Goal: Contribute content

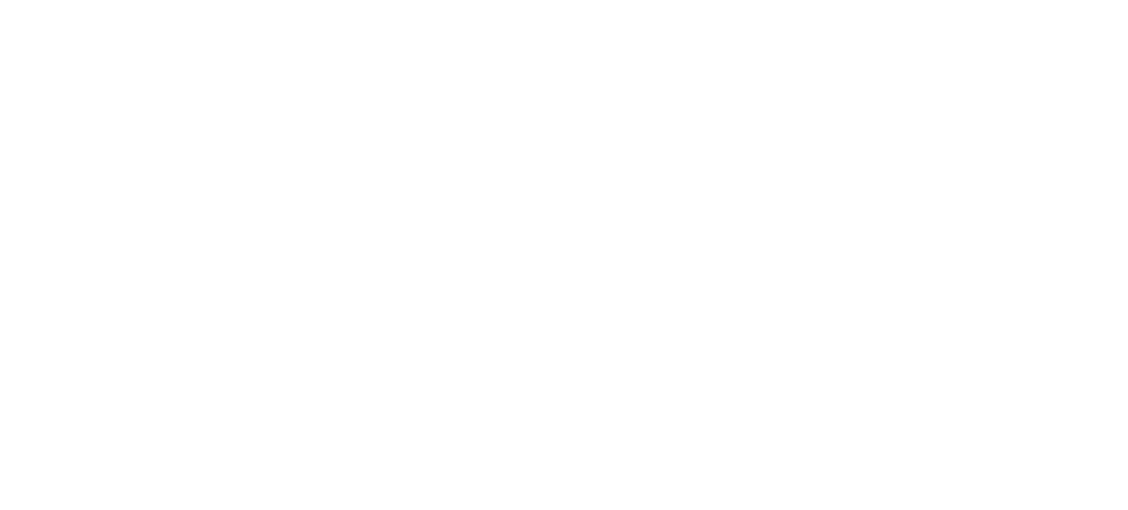
click at [691, 0] on html "We're offline Leave a message" at bounding box center [564, 0] width 1128 height 0
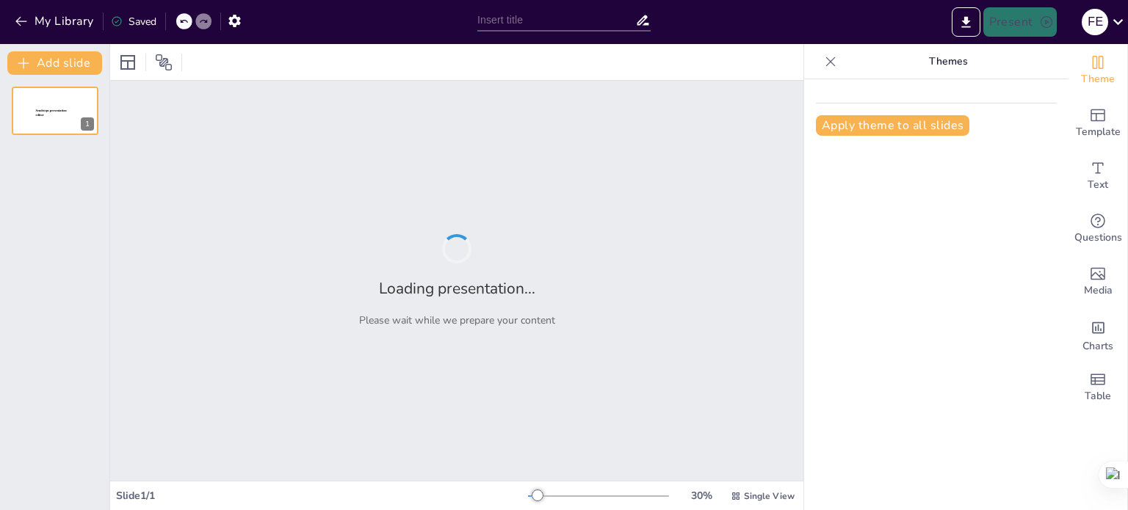
type input "Biosfera y Cambio Climático: El Rol de los Organismos en la Regulación Ambiental"
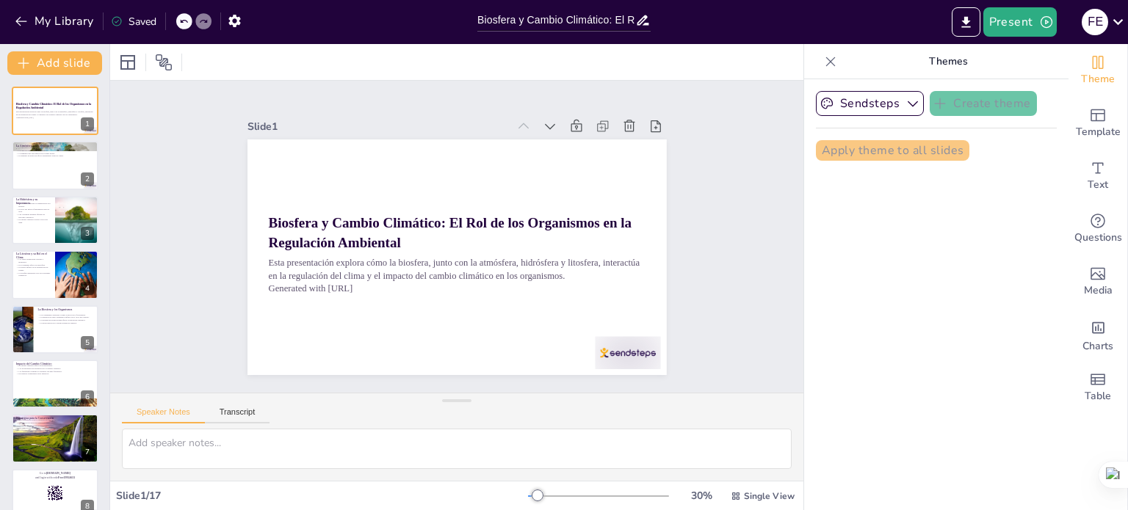
checkbox input "true"
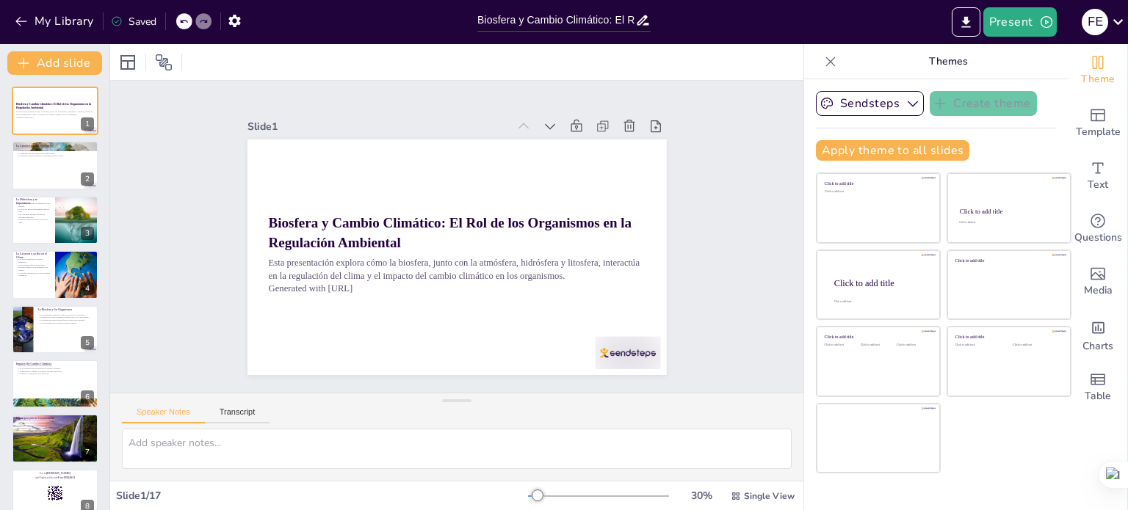
checkbox input "true"
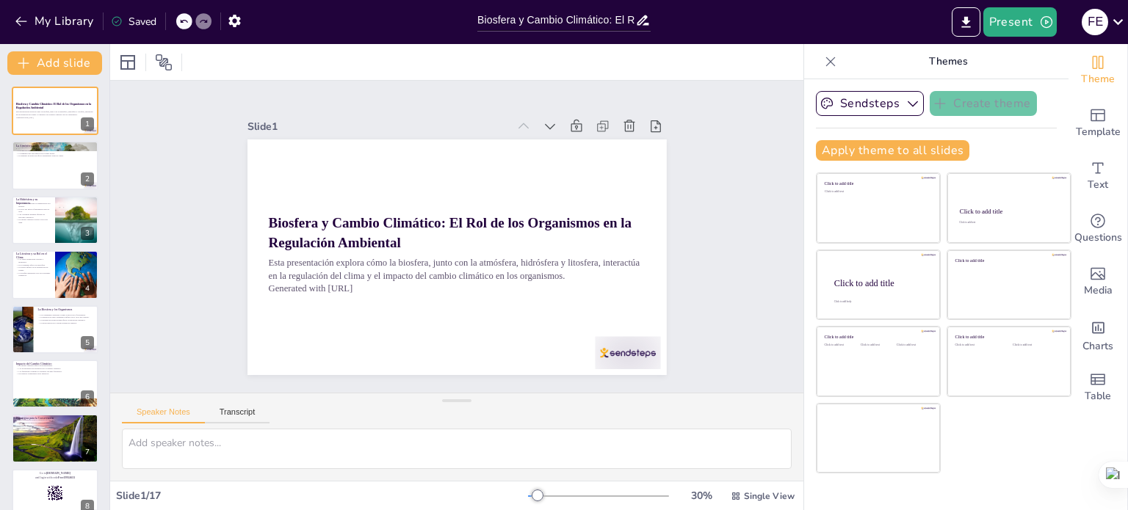
checkbox input "true"
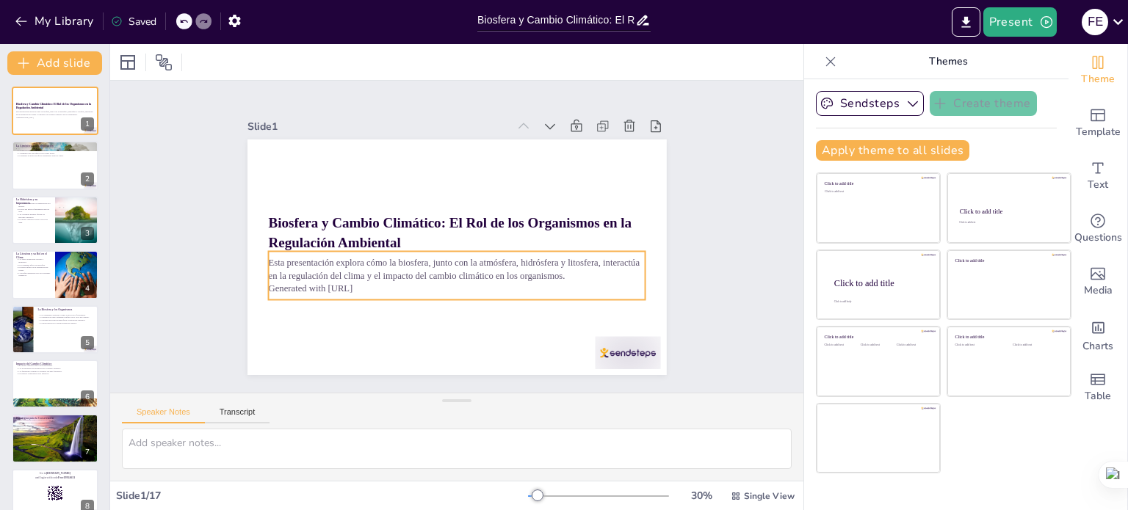
checkbox input "true"
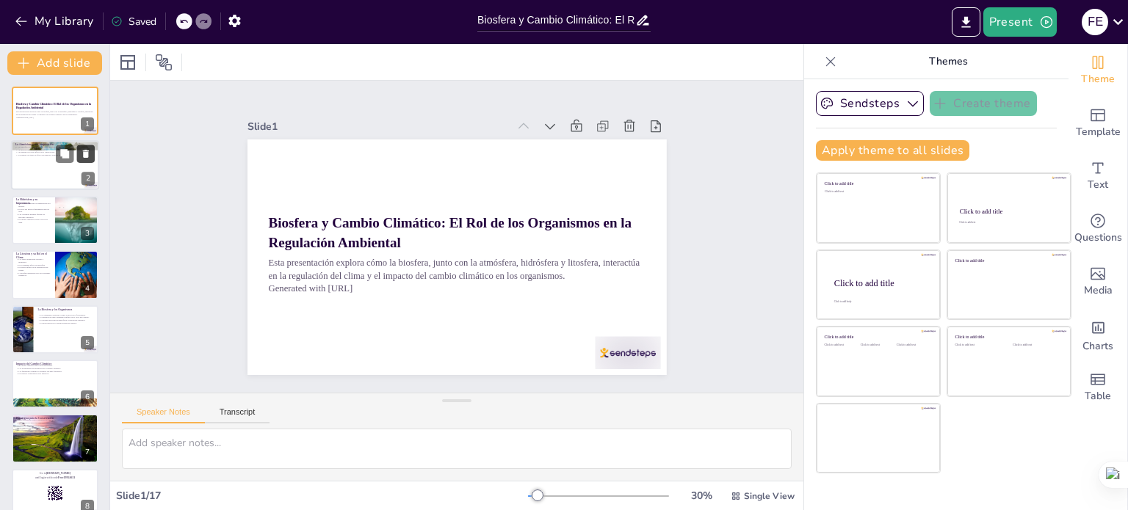
checkbox input "true"
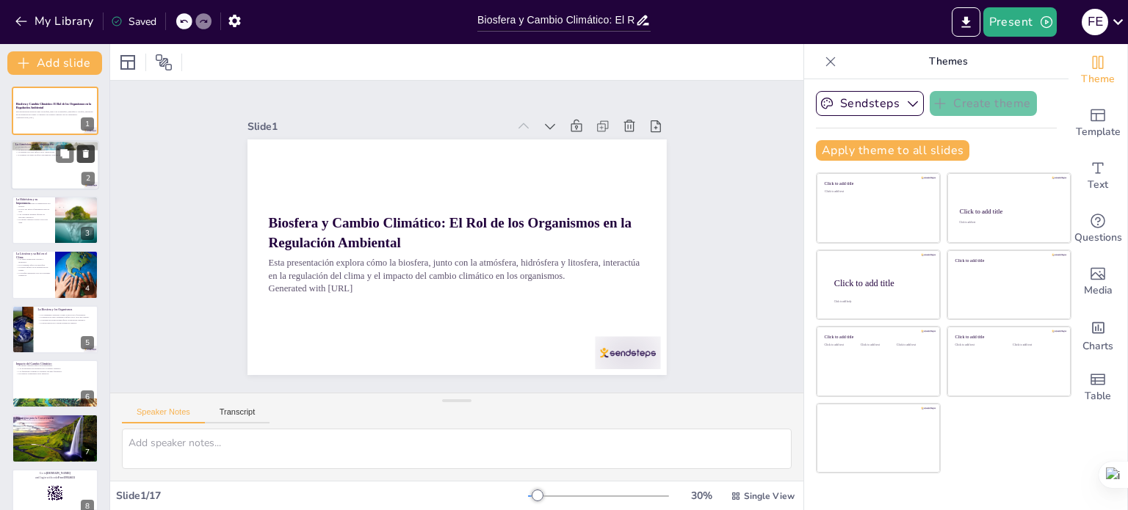
checkbox input "true"
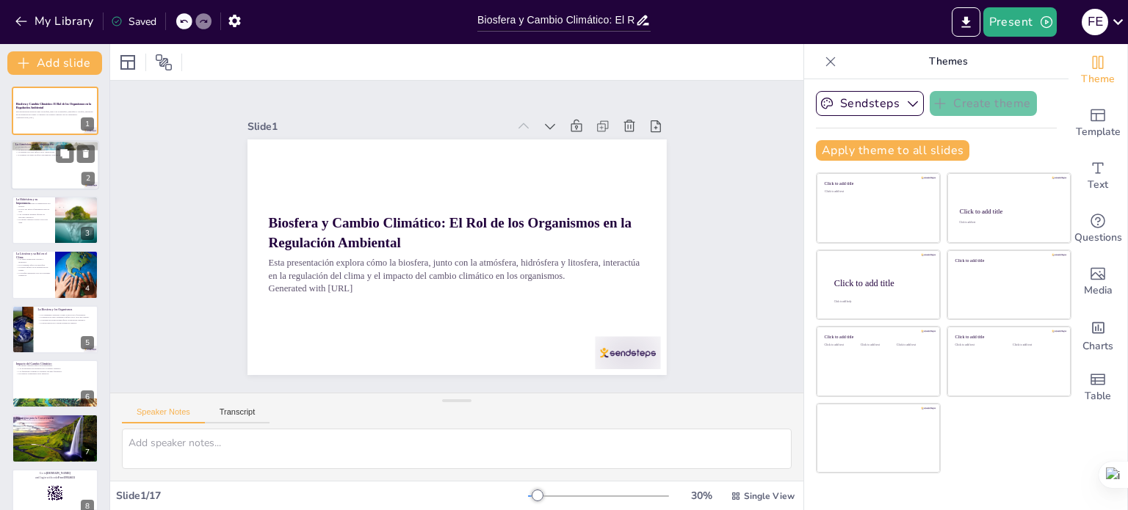
checkbox input "true"
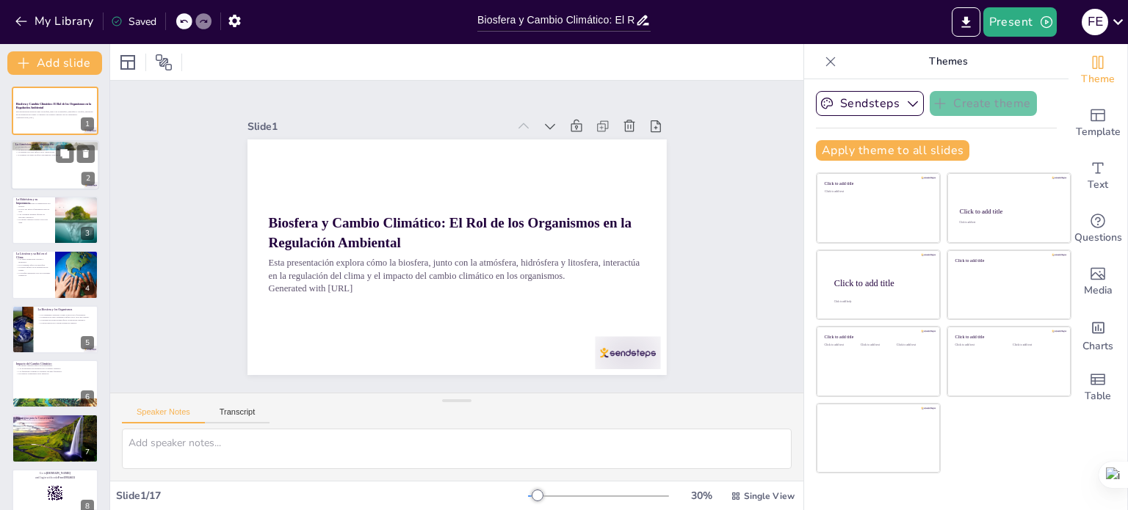
click at [61, 165] on div at bounding box center [55, 166] width 88 height 50
checkbox input "true"
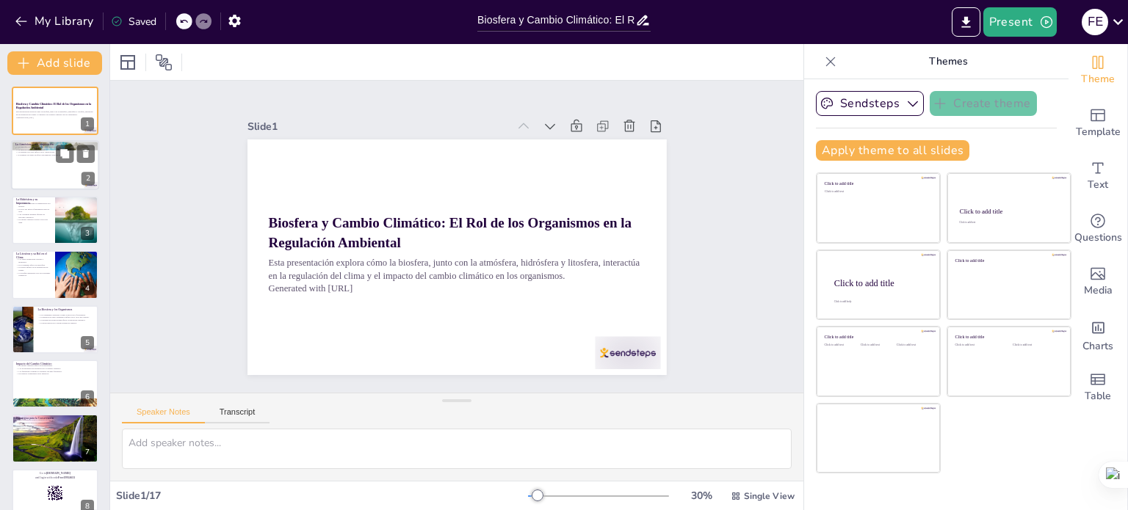
checkbox input "true"
type textarea "La atmósfera es fundamental para la vida, ya que proporciona los gases necesari…"
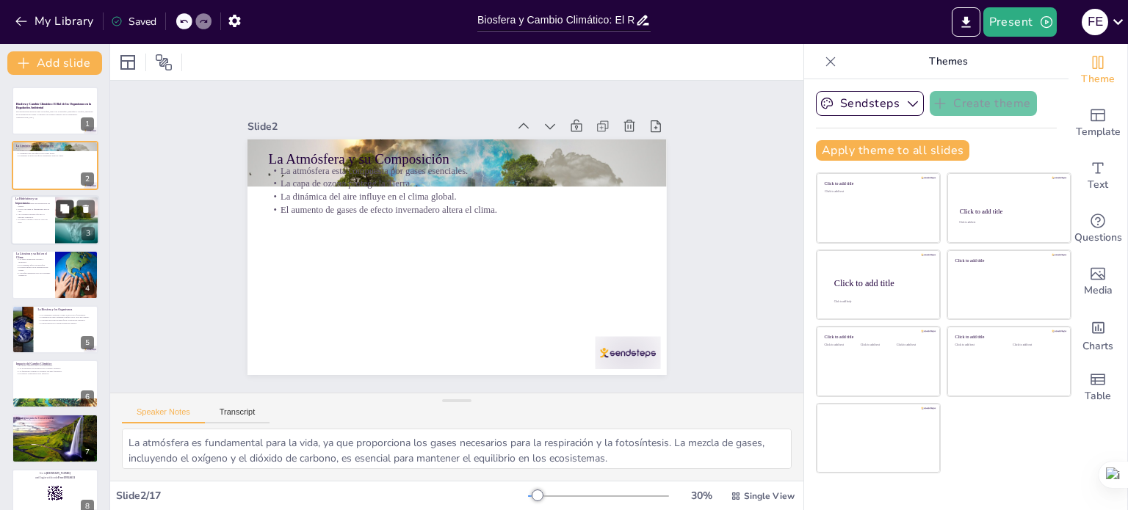
checkbox input "true"
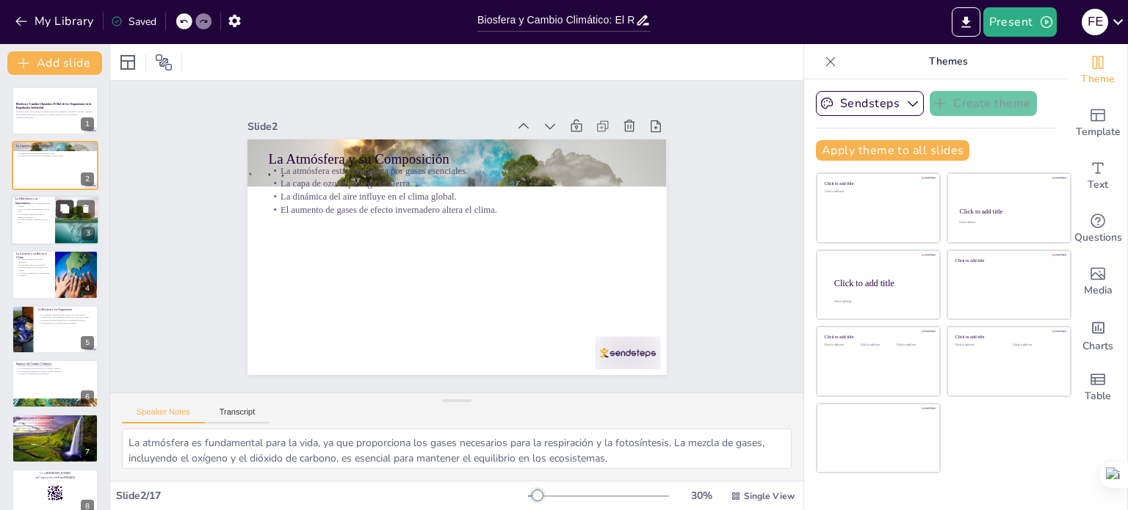
checkbox input "true"
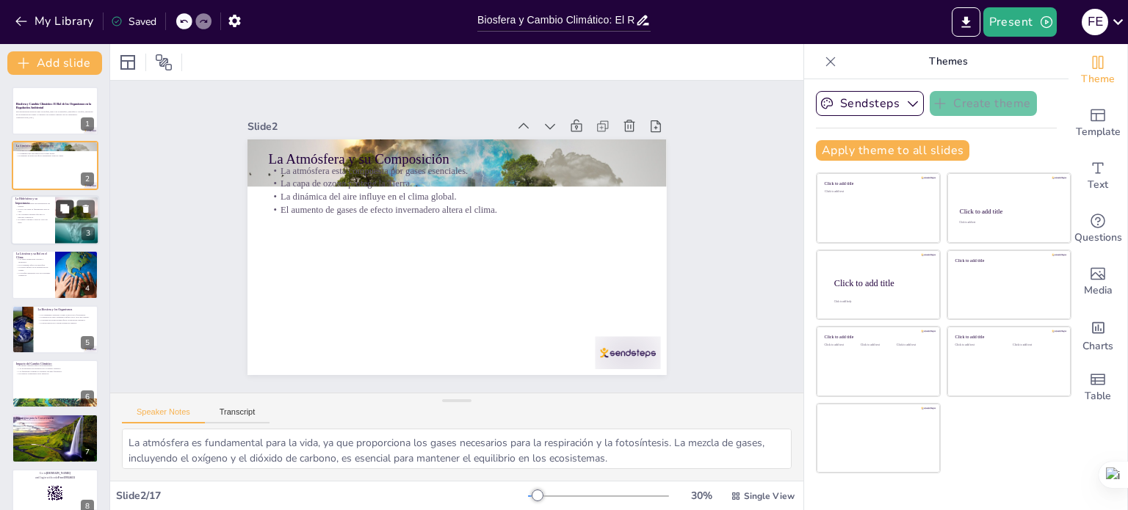
click at [60, 214] on button at bounding box center [65, 209] width 18 height 18
type textarea "Los océanos actúan como un regulador térmico, absorbiendo el calor del sol y re…"
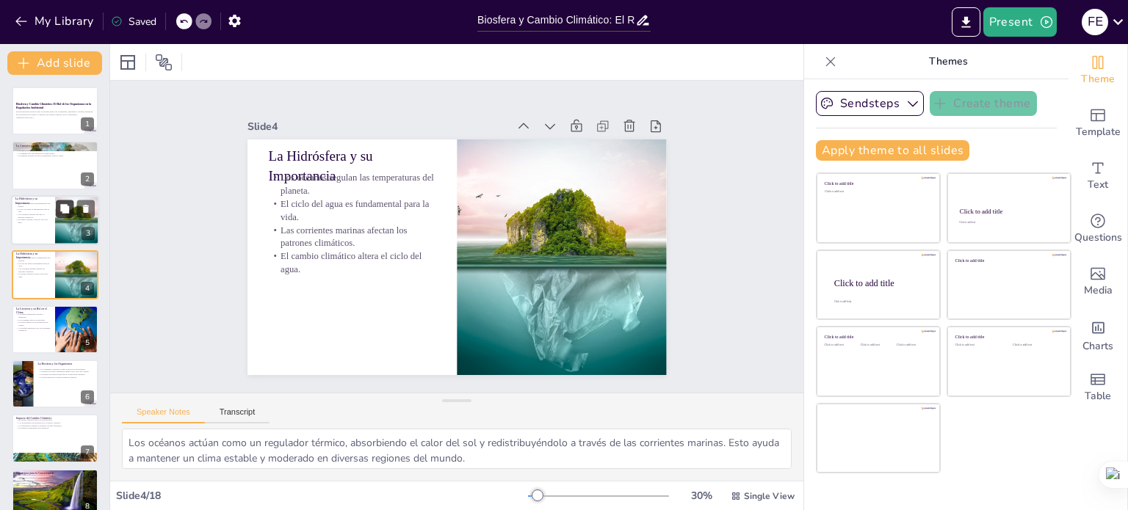
checkbox input "true"
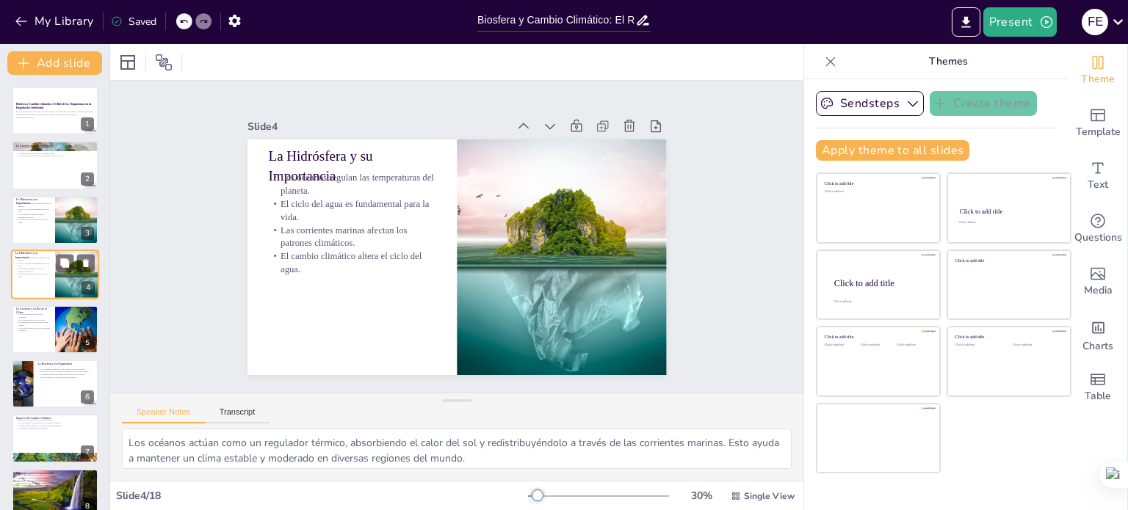
checkbox input "true"
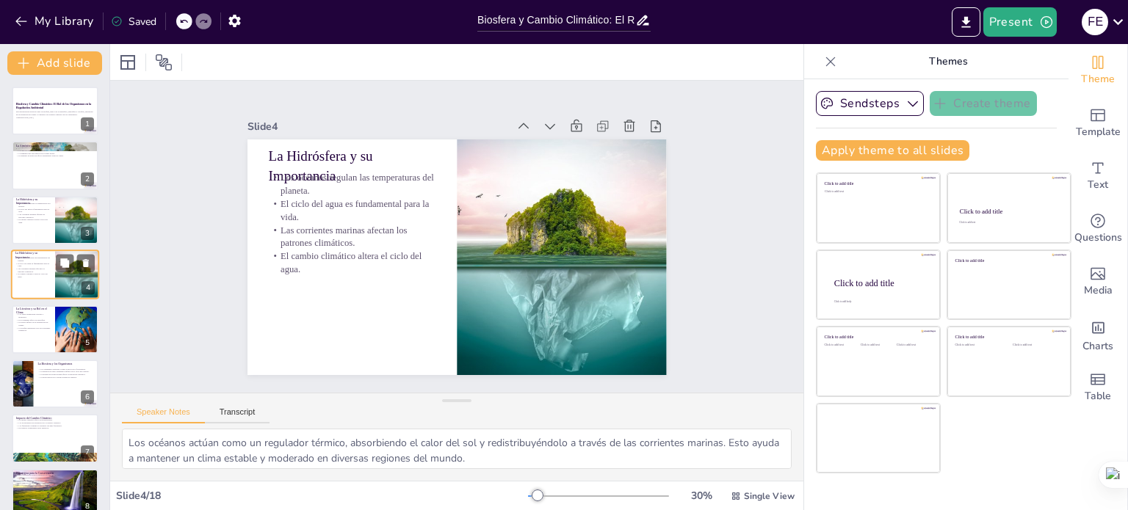
checkbox input "true"
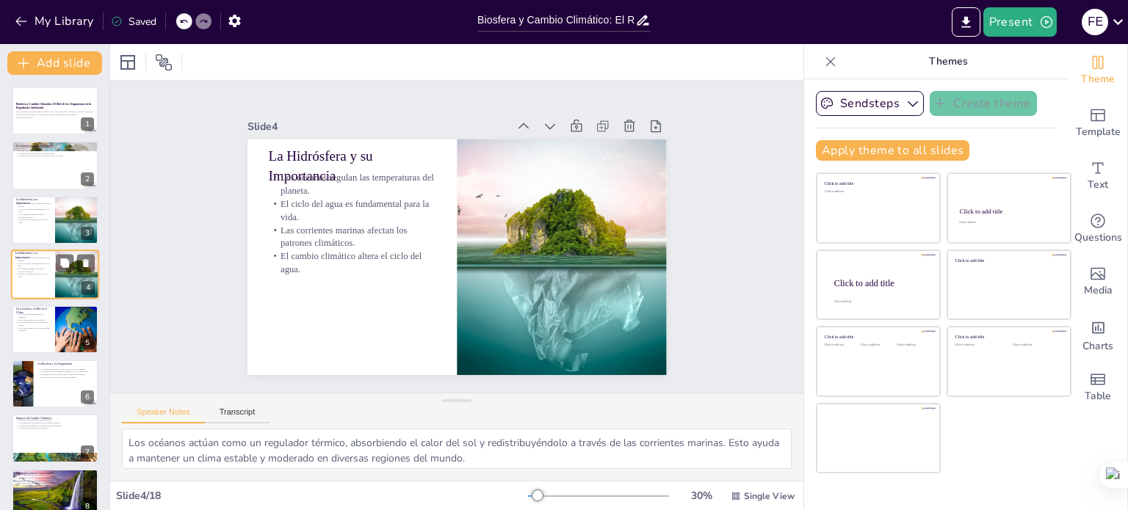
checkbox input "true"
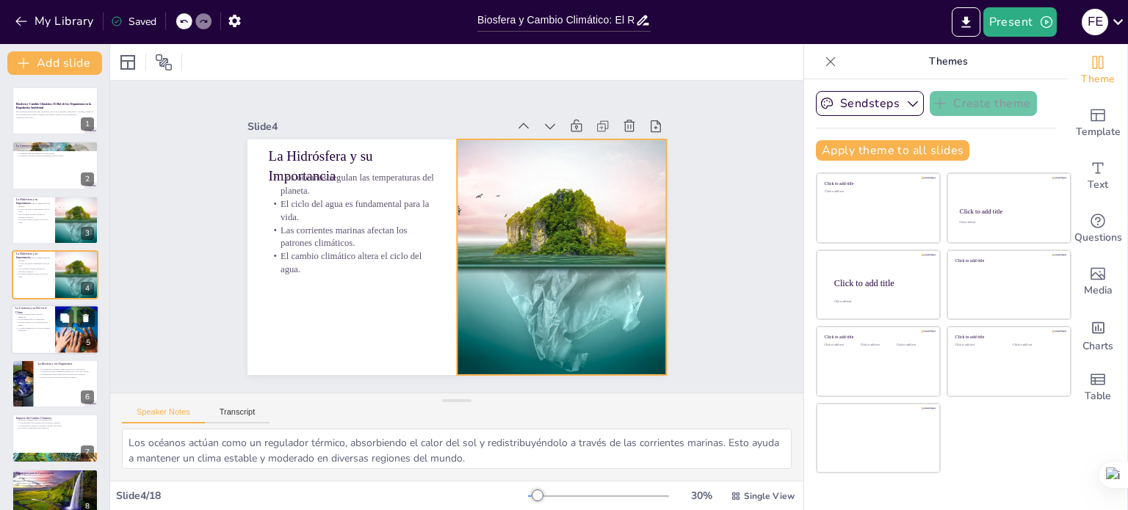
checkbox input "true"
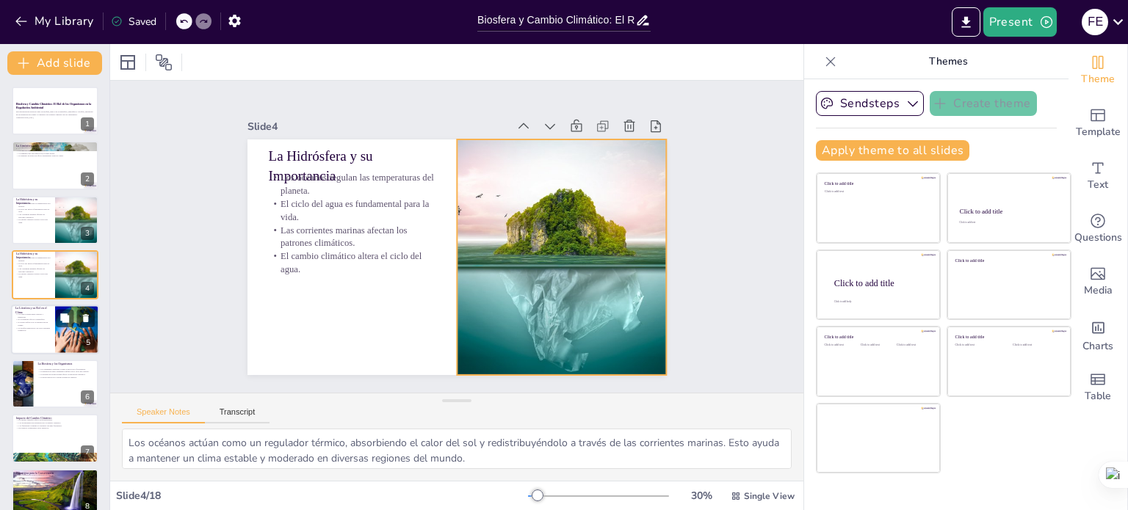
checkbox input "true"
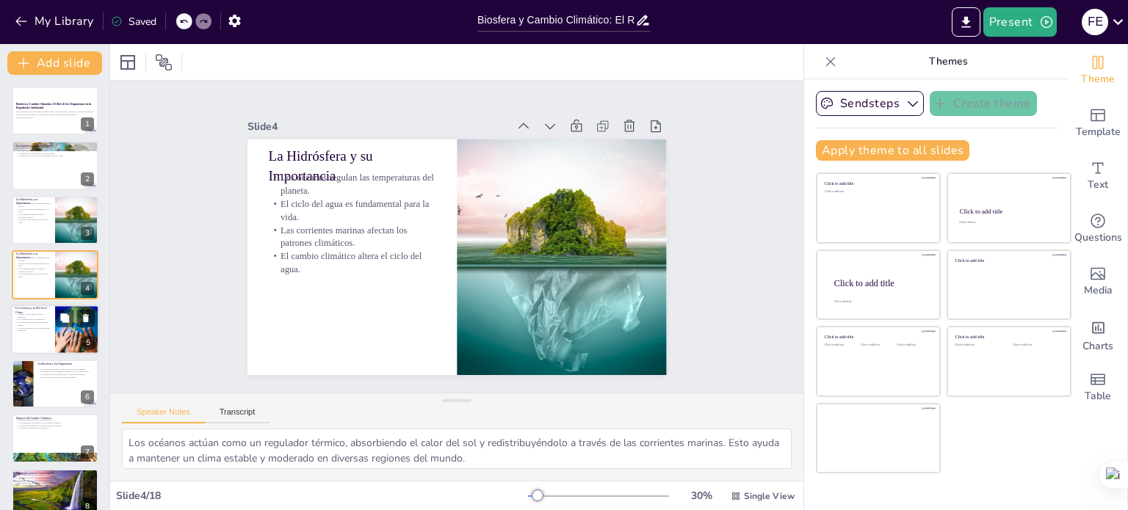
click at [55, 308] on div at bounding box center [77, 330] width 75 height 50
type textarea "Los suelos son fundamentales para la agricultura y la salud de los ecosistemas.…"
checkbox input "true"
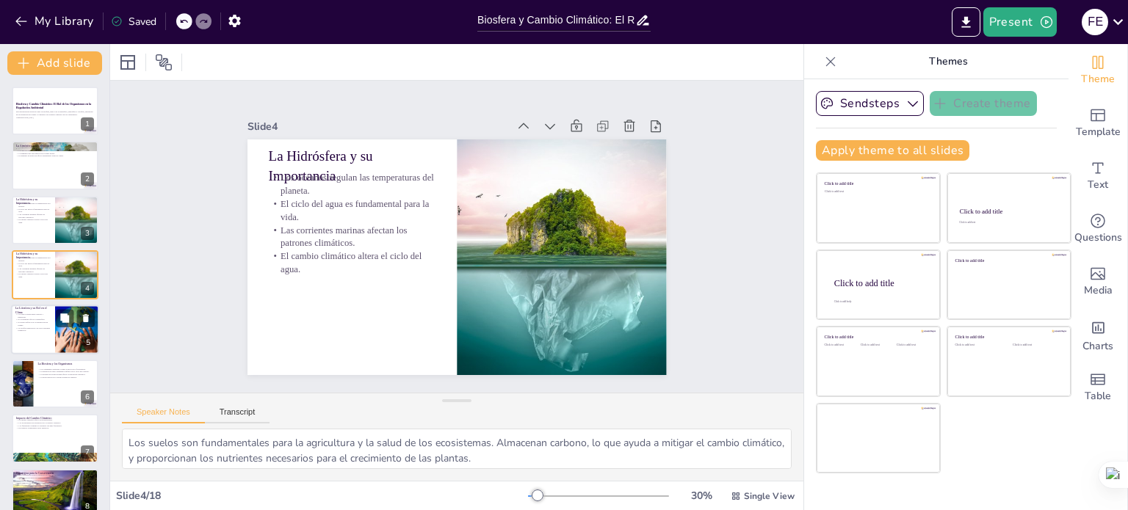
checkbox input "true"
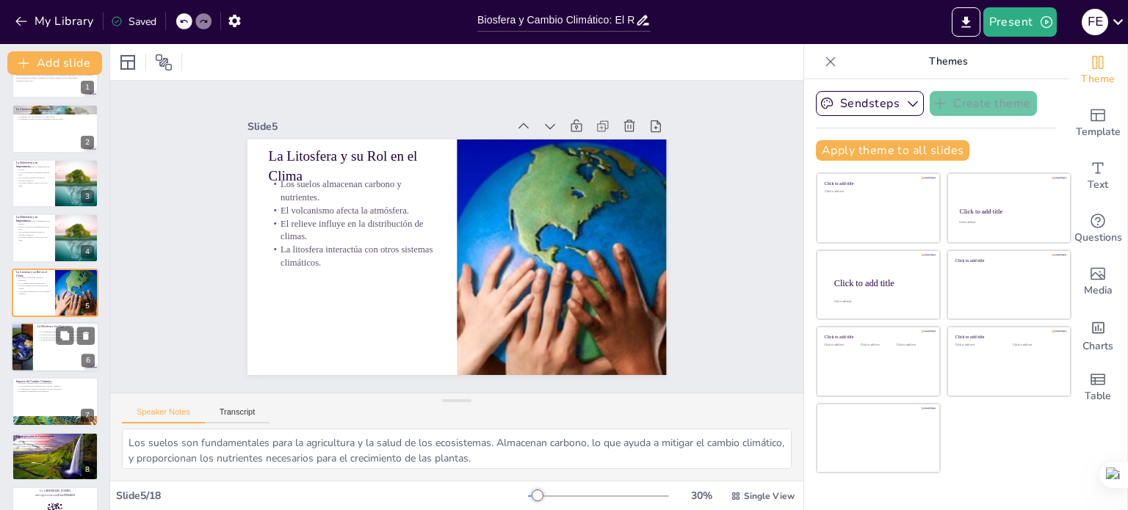
checkbox input "true"
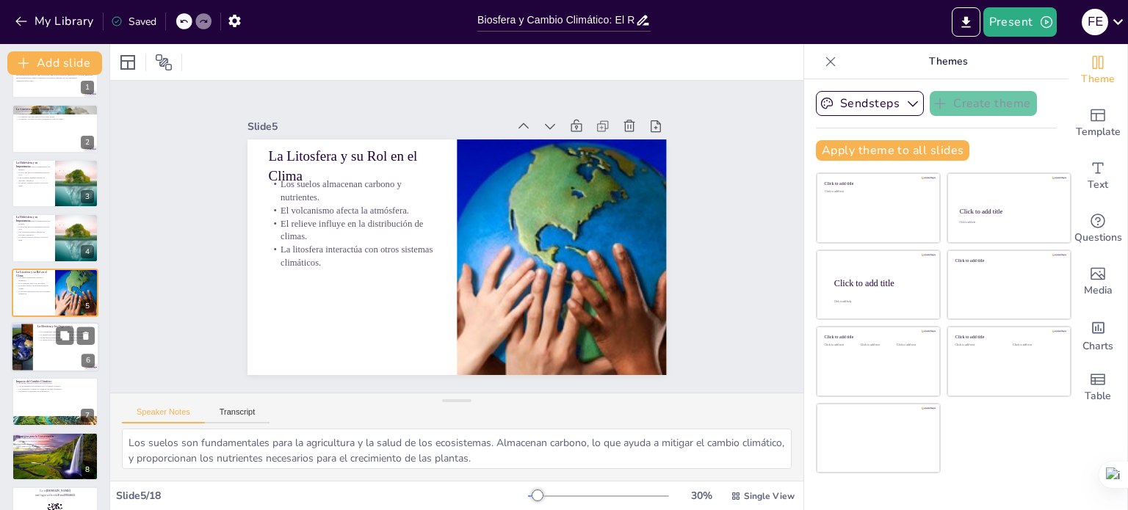
checkbox input "true"
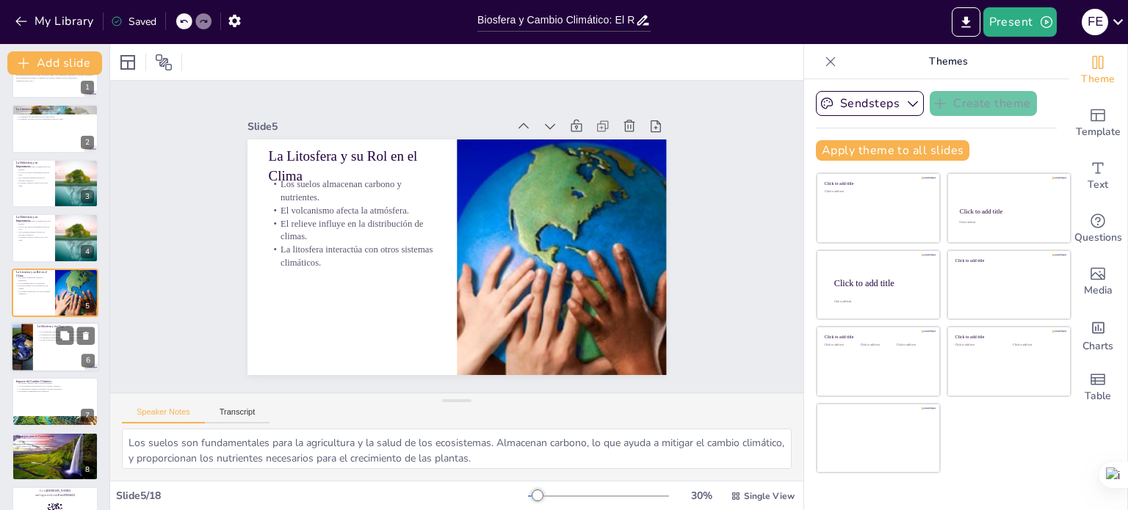
checkbox input "true"
click at [55, 346] on div at bounding box center [55, 347] width 88 height 50
type textarea "Lo ipsumdolorsi am co adipisc elits doe tempori u lab etdolor magnaali enimadm …"
checkbox input "true"
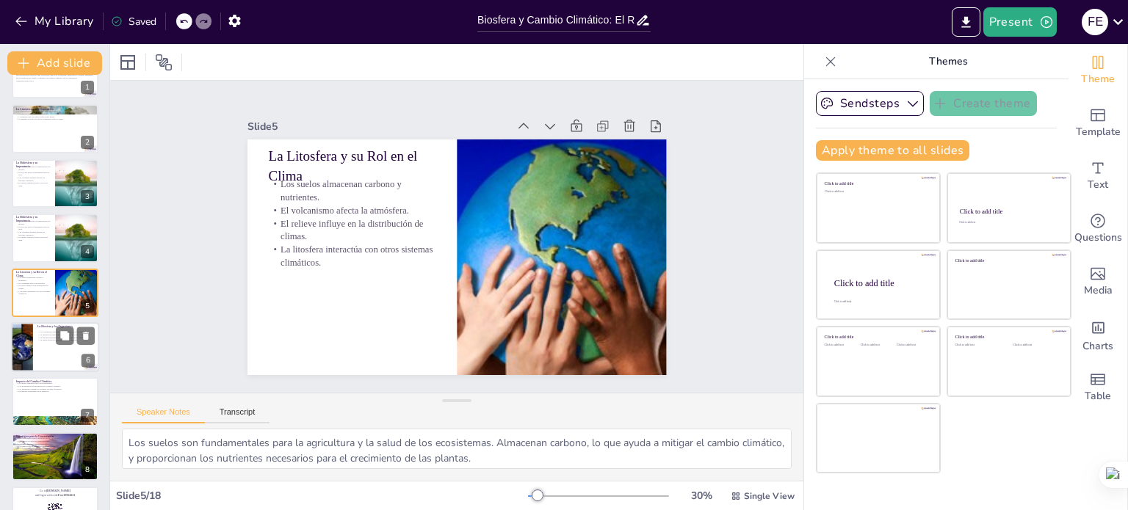
checkbox input "true"
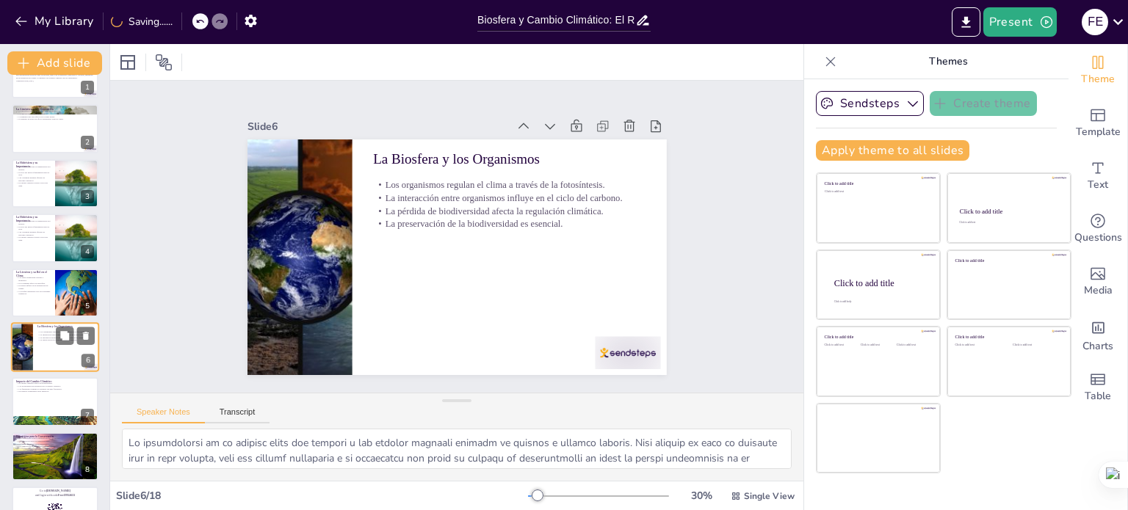
scroll to position [91, 0]
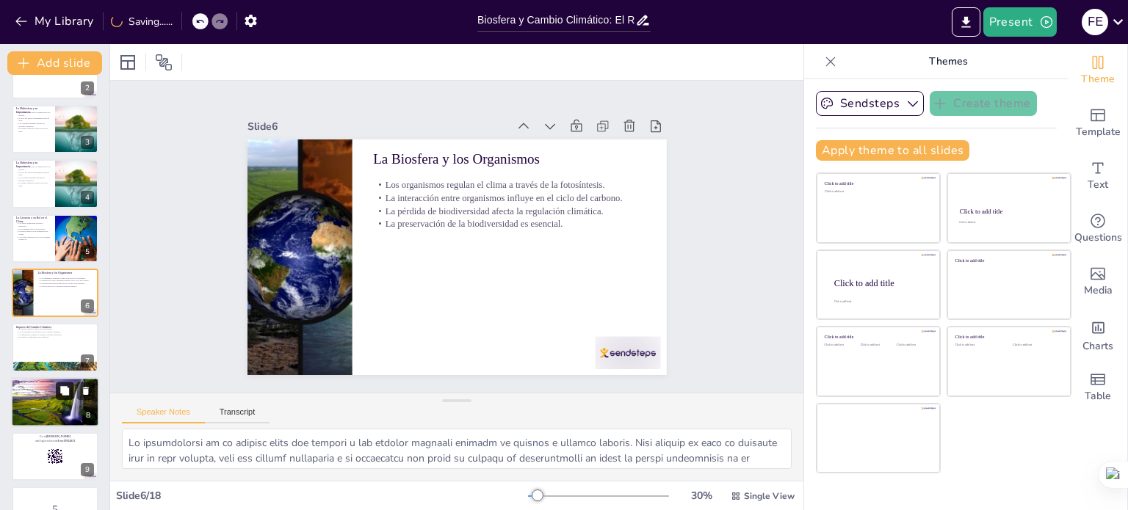
checkbox input "true"
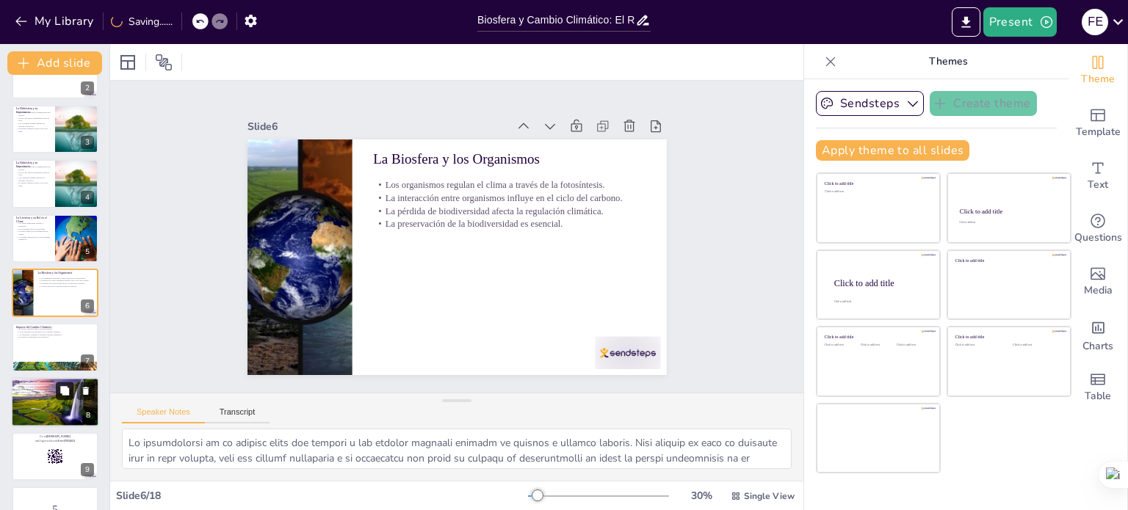
checkbox input "true"
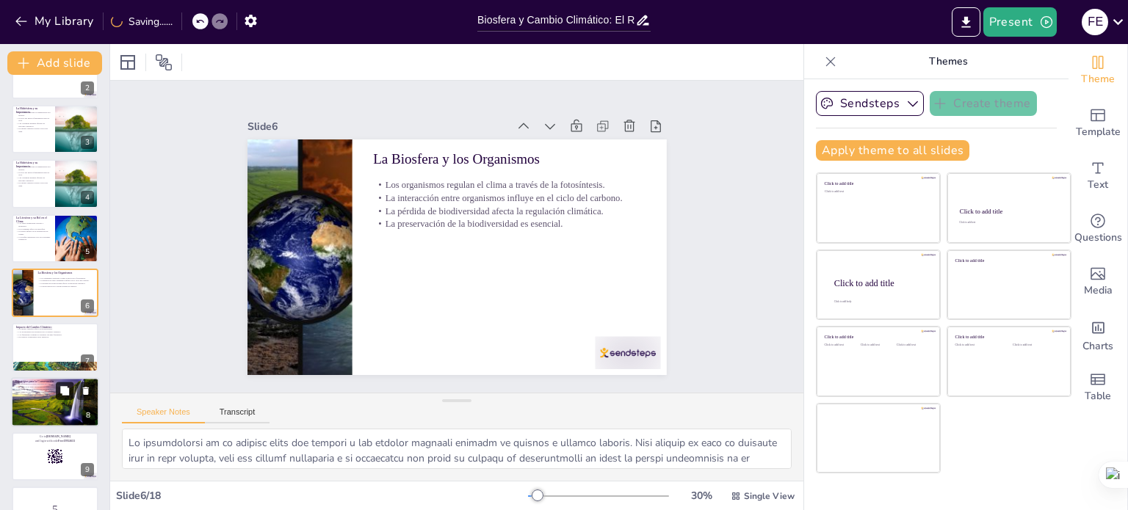
checkbox input "true"
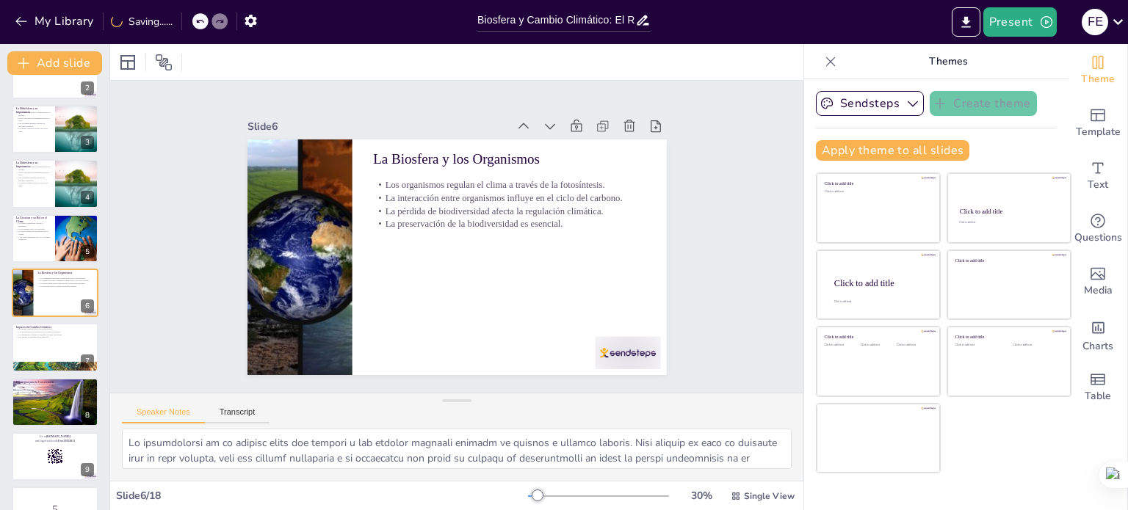
checkbox input "true"
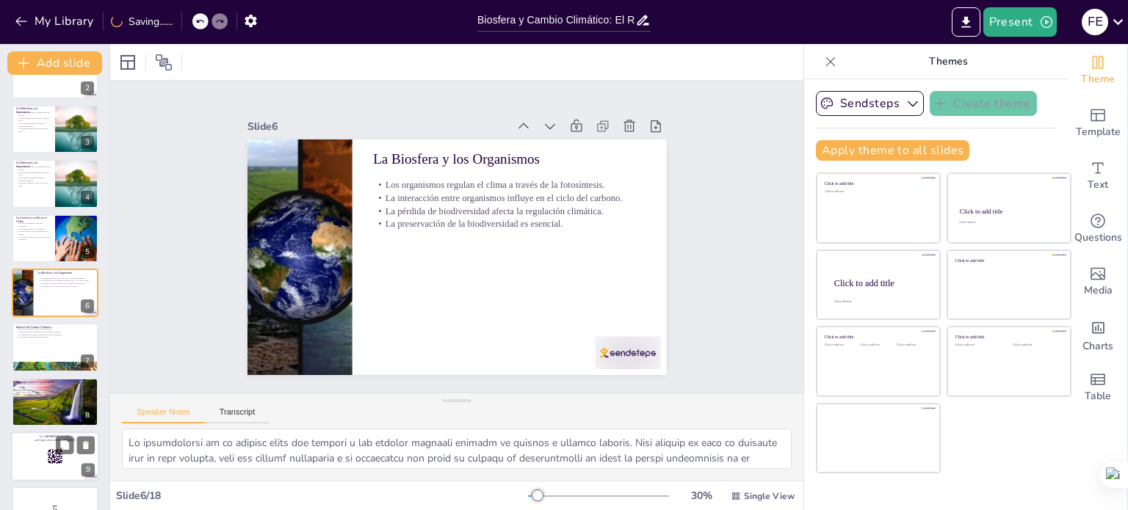
checkbox input "true"
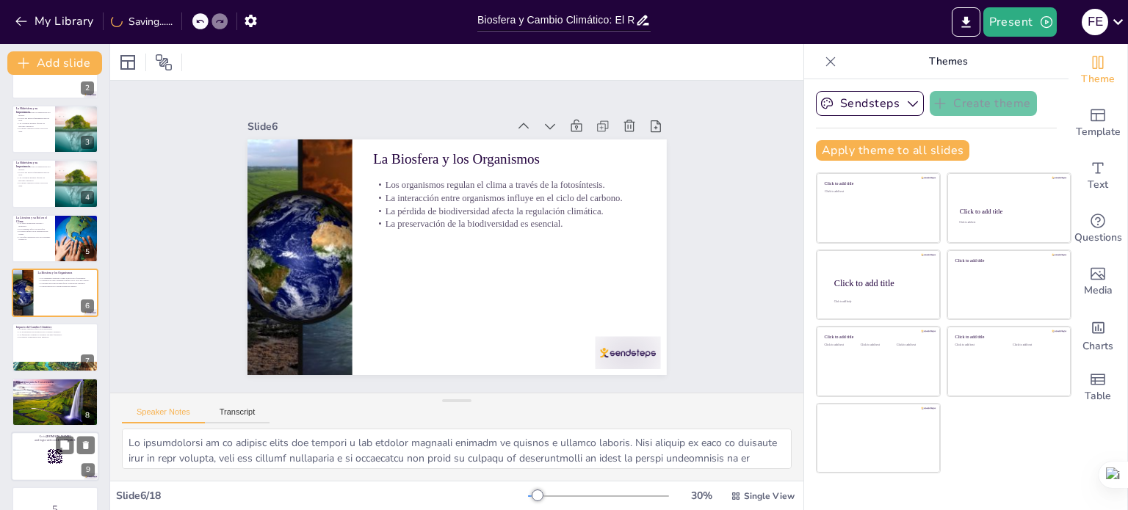
checkbox input "true"
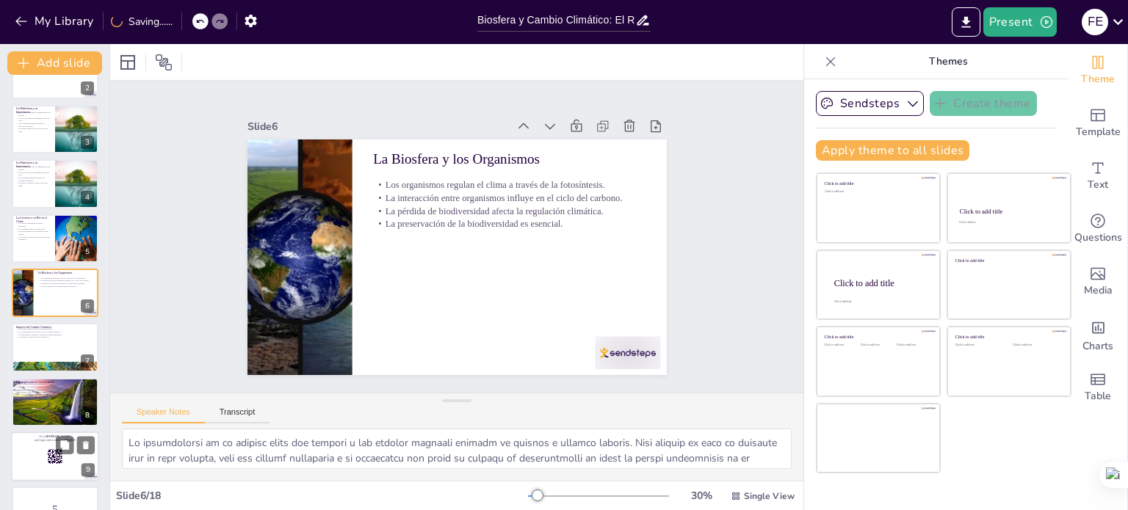
checkbox input "true"
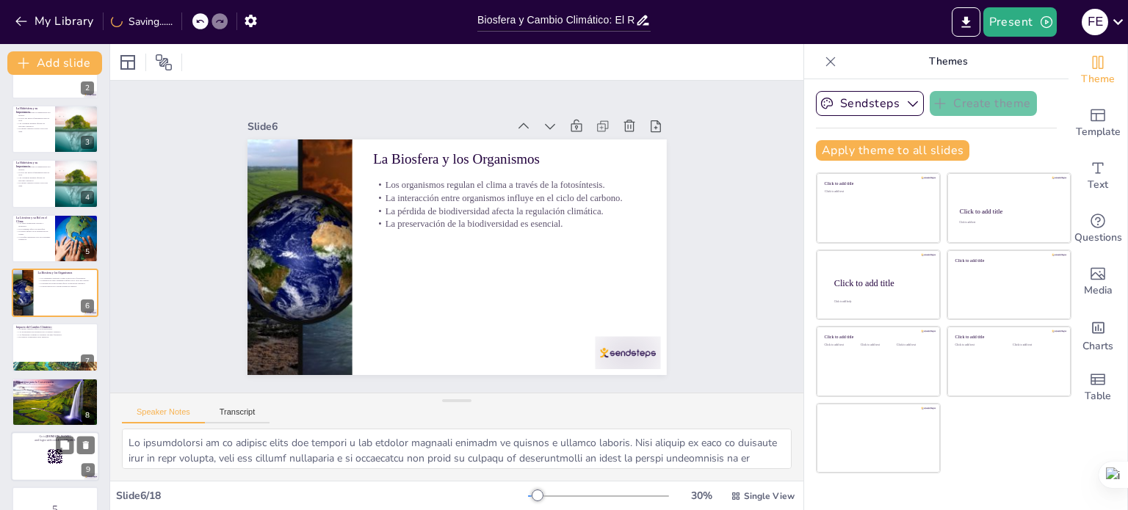
checkbox input "true"
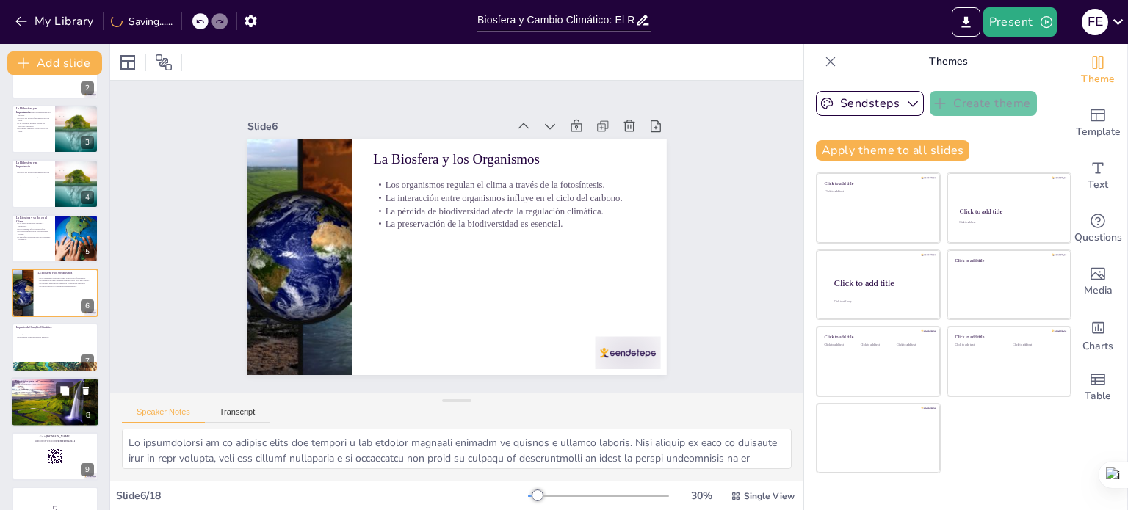
checkbox input "true"
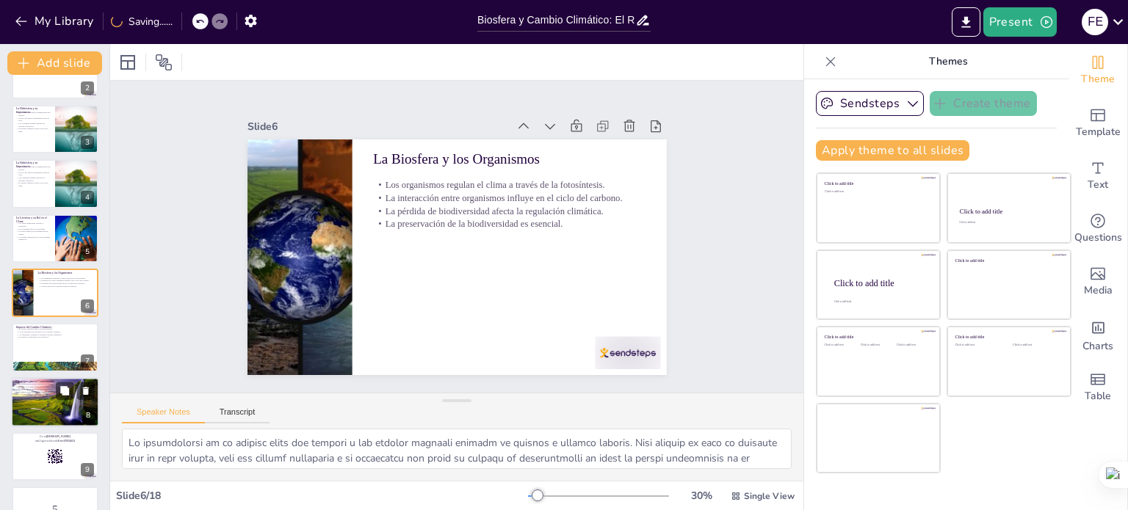
checkbox input "true"
click at [46, 400] on div at bounding box center [55, 402] width 88 height 54
type textarea "La reforestación no solo contribuye a la reducción de dióxido de carbono en la …"
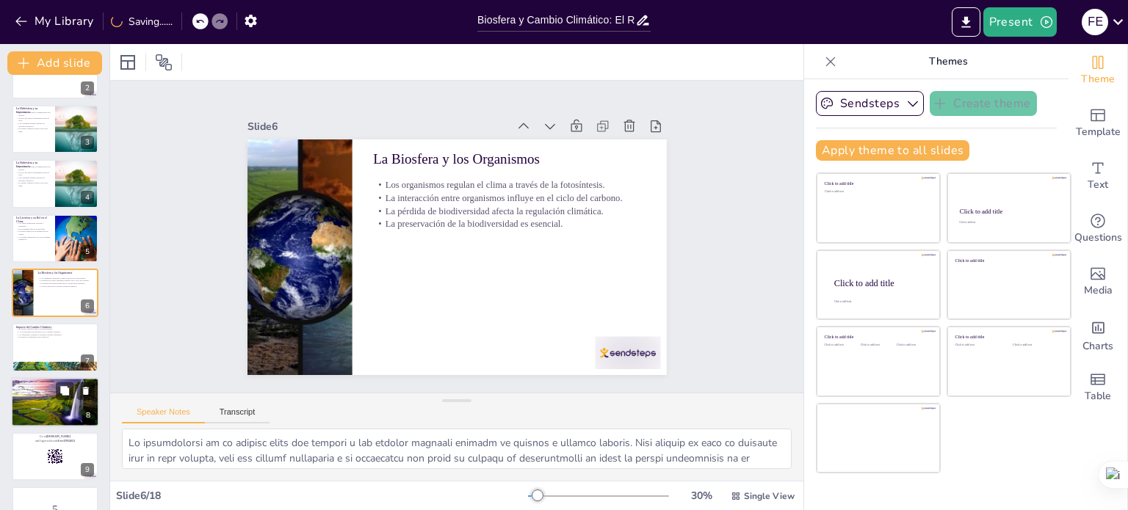
checkbox input "true"
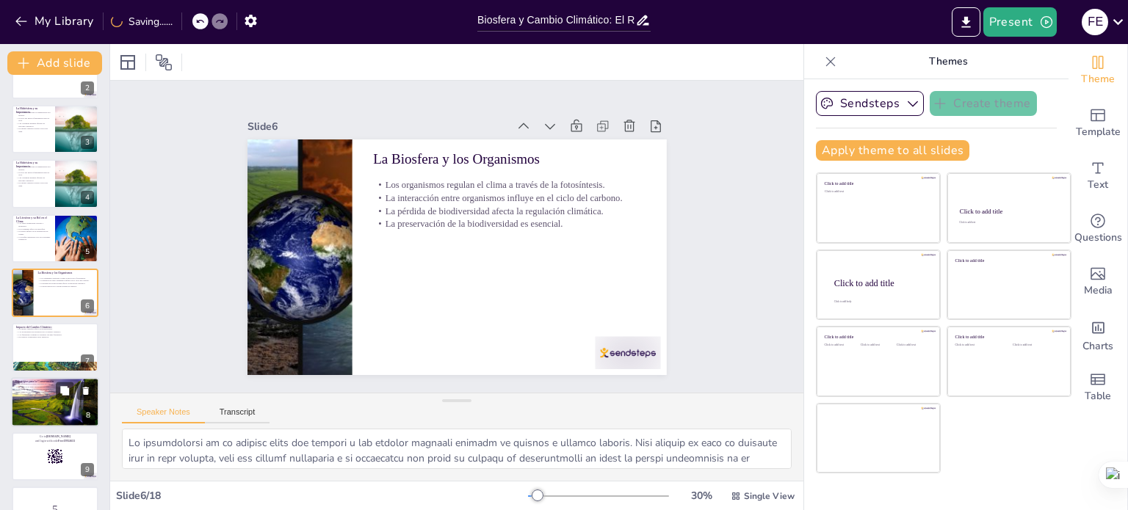
checkbox input "true"
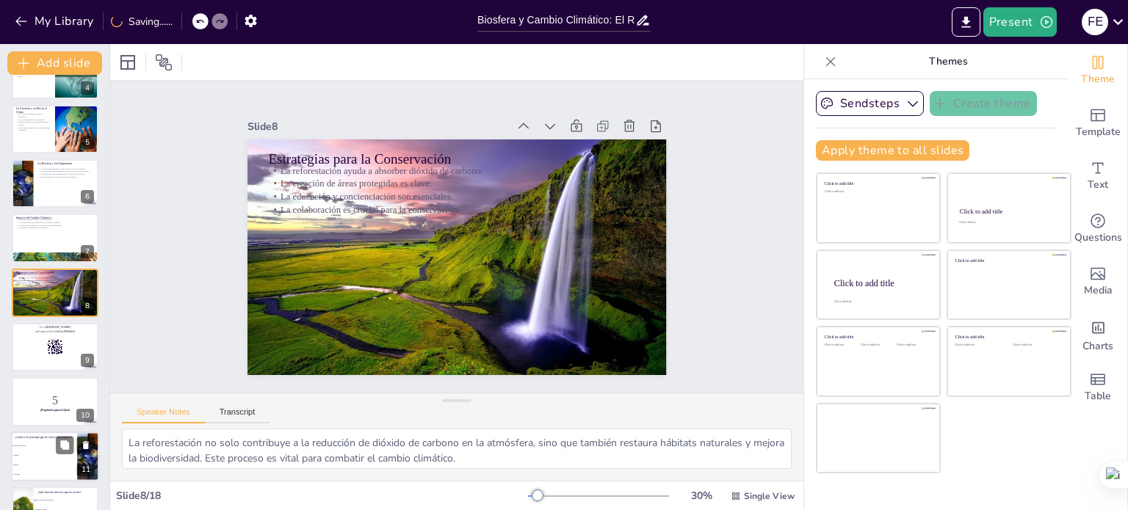
checkbox input "true"
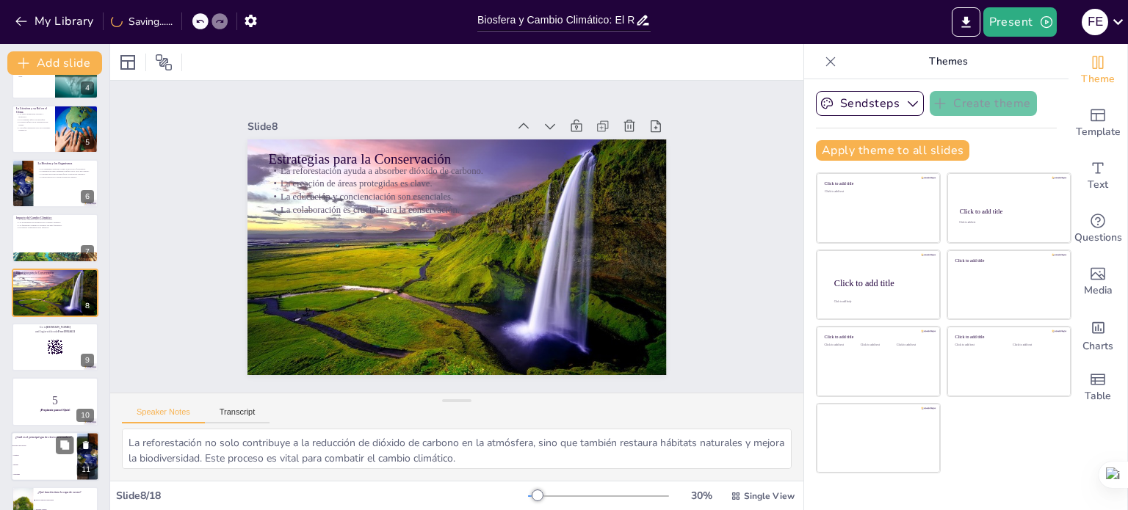
checkbox input "true"
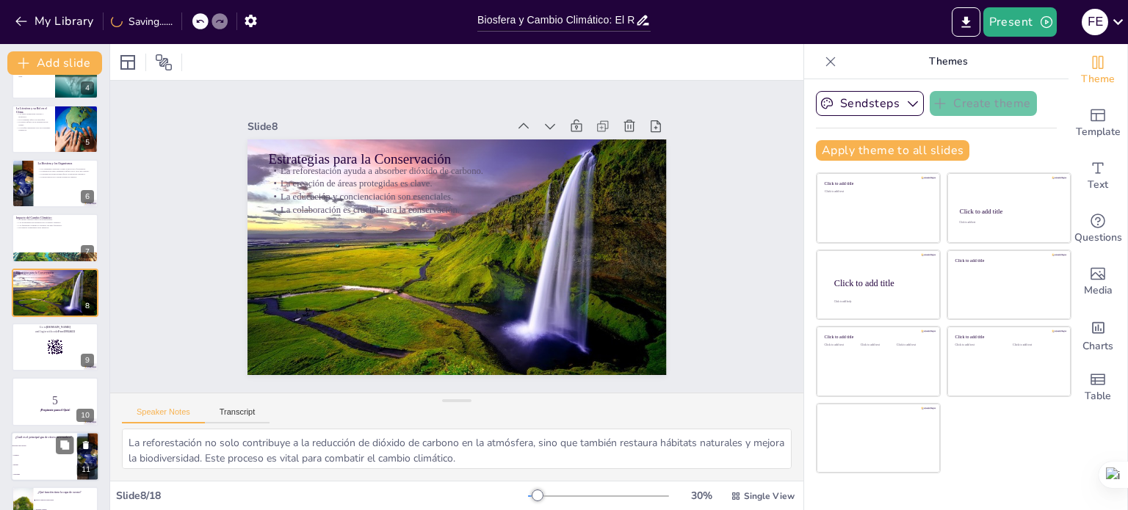
checkbox input "true"
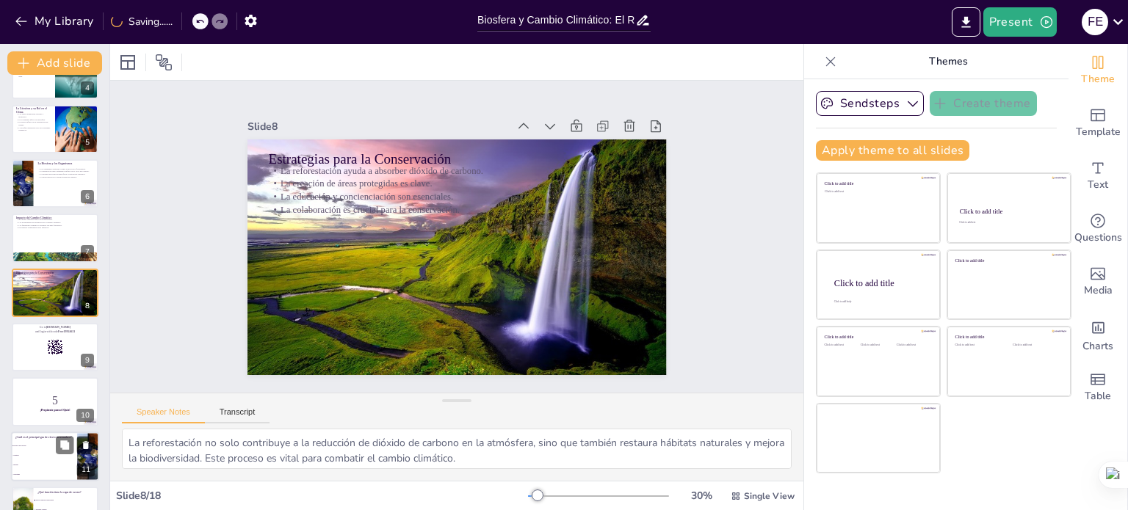
checkbox input "true"
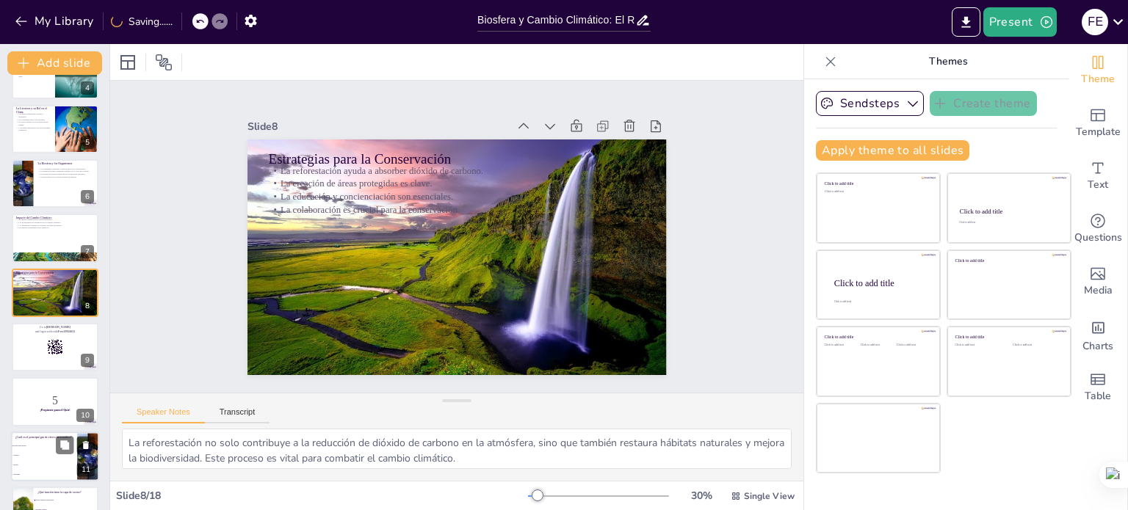
checkbox input "true"
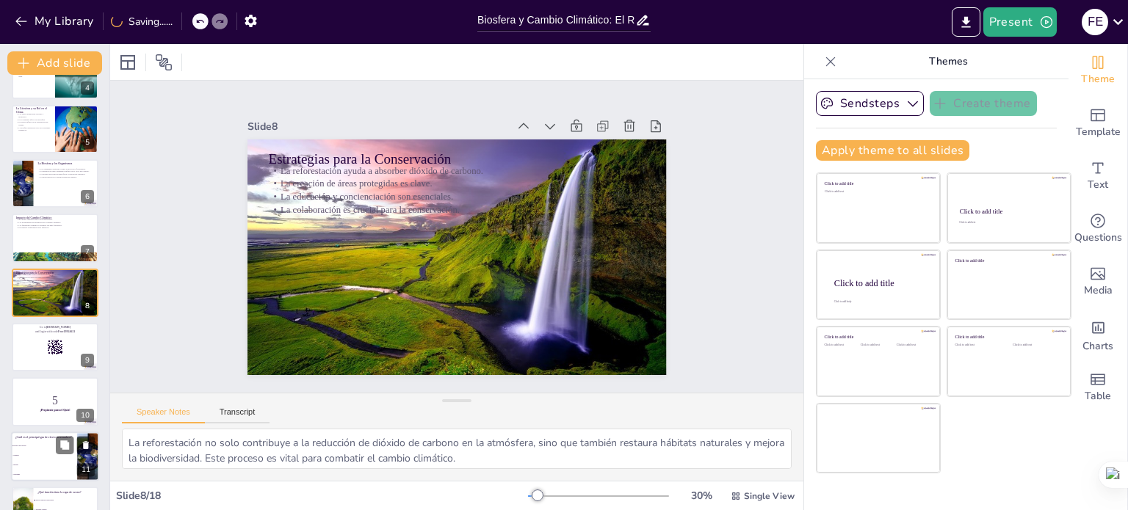
checkbox input "true"
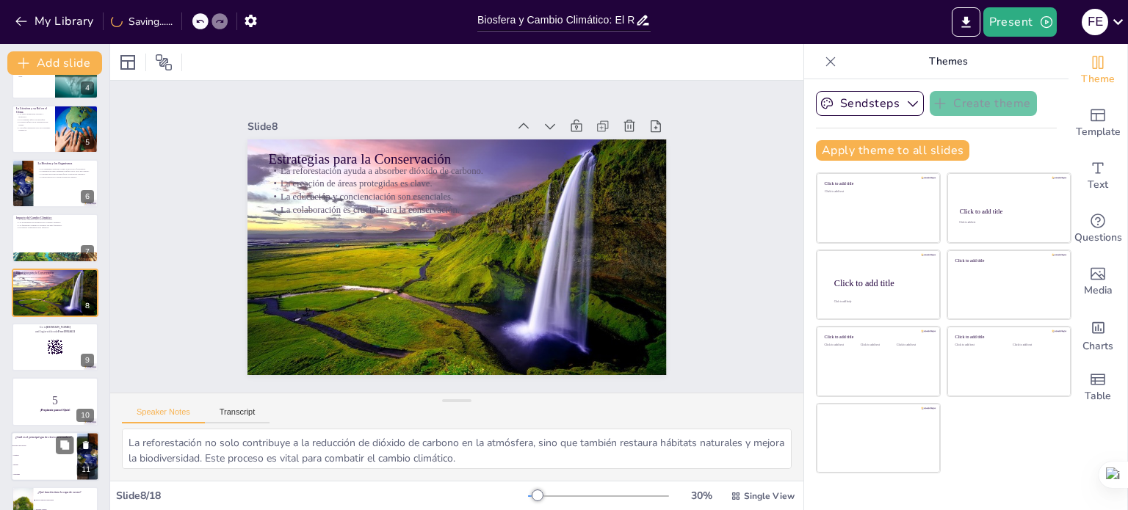
checkbox input "true"
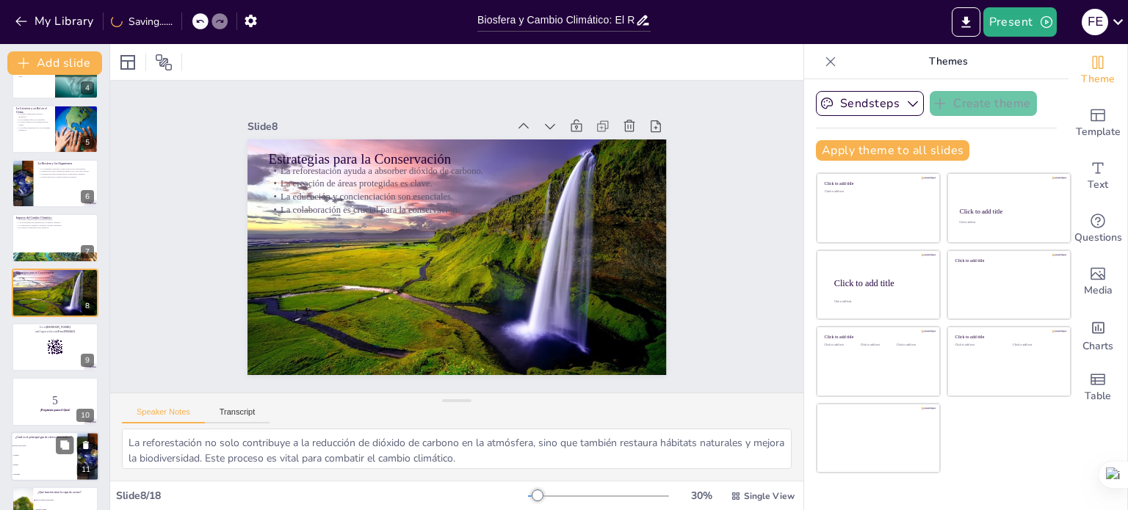
checkbox input "true"
click at [49, 442] on li "Dióxido de carbono" at bounding box center [44, 446] width 66 height 10
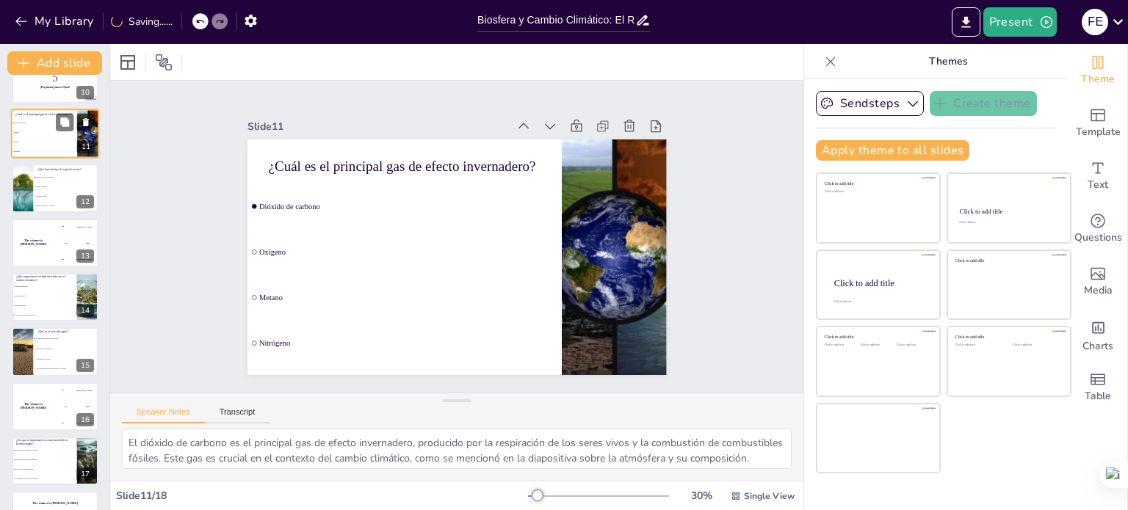
scroll to position [565, 0]
